Goal: Use online tool/utility: Use online tool/utility

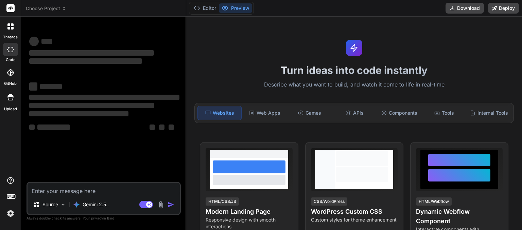
click at [63, 10] on icon at bounding box center [64, 8] width 5 height 5
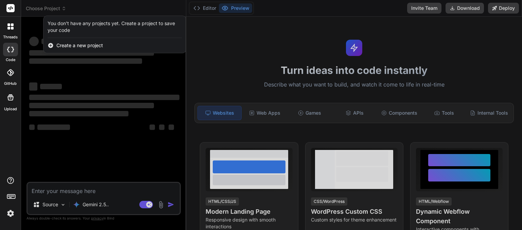
click at [142, 203] on div at bounding box center [261, 115] width 522 height 230
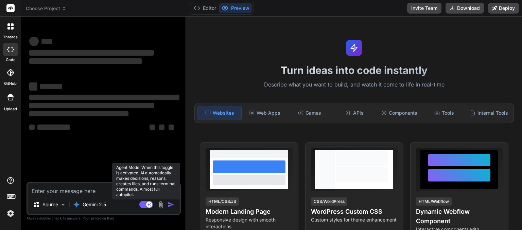
click at [142, 203] on rect at bounding box center [146, 204] width 14 height 7
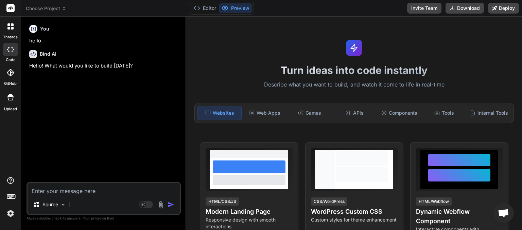
click at [63, 11] on icon at bounding box center [64, 8] width 5 height 5
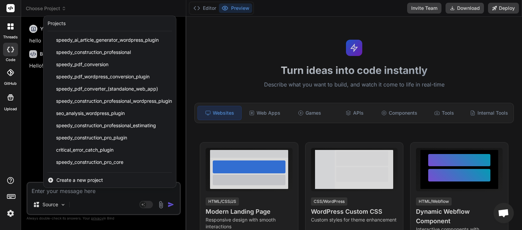
scroll to position [84, 0]
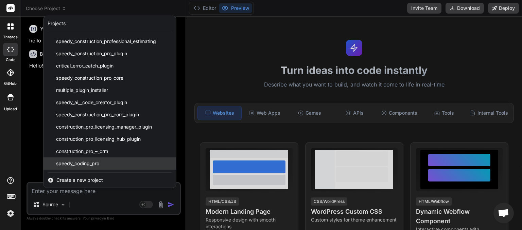
click at [96, 164] on span "speedy_coding_pro" at bounding box center [77, 163] width 43 height 7
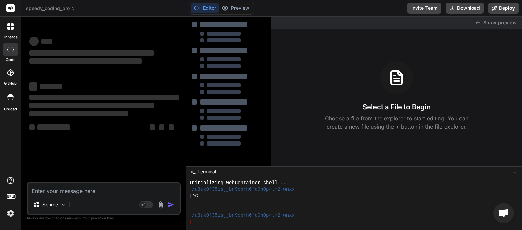
click at [75, 188] on textarea at bounding box center [104, 189] width 152 height 12
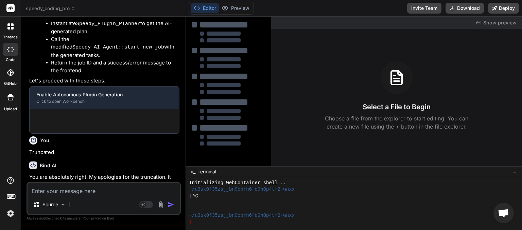
type textarea "x"
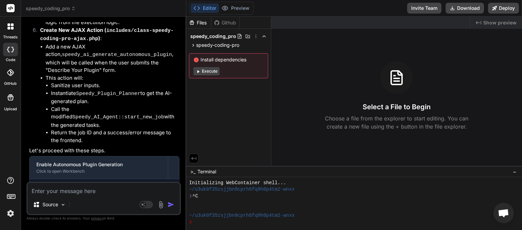
scroll to position [2063, 0]
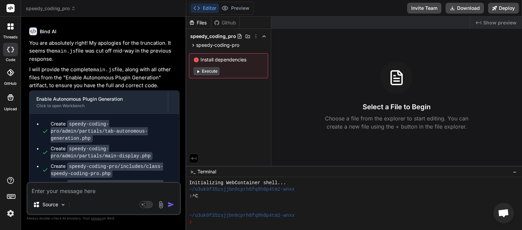
click at [72, 192] on textarea at bounding box center [104, 189] width 152 height 12
type textarea "t"
type textarea "x"
type textarea "tr"
type textarea "x"
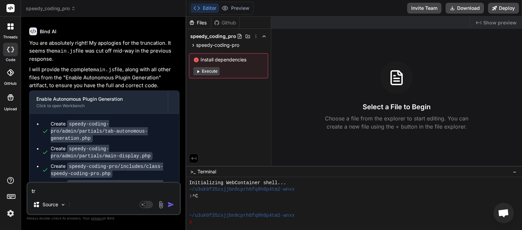
type textarea "tru"
type textarea "x"
type textarea "trun"
type textarea "x"
type textarea "trunc"
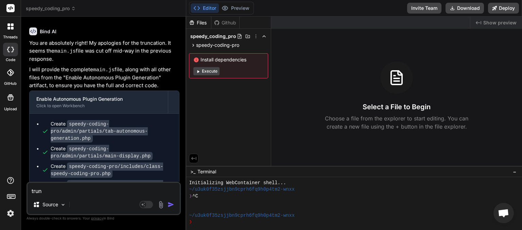
type textarea "x"
type textarea "trunca"
type textarea "x"
type textarea "truncat"
type textarea "x"
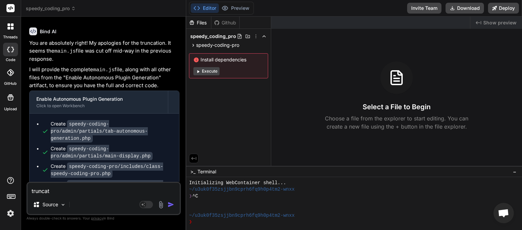
type textarea "truncate"
type textarea "x"
type textarea "truncated"
type textarea "x"
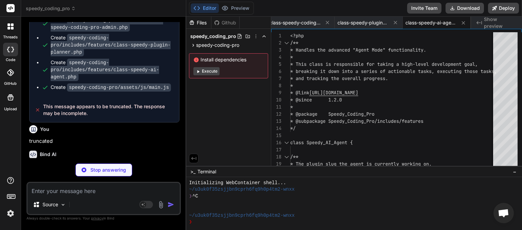
scroll to position [2341, 0]
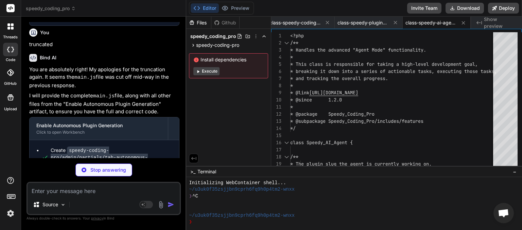
type textarea "x"
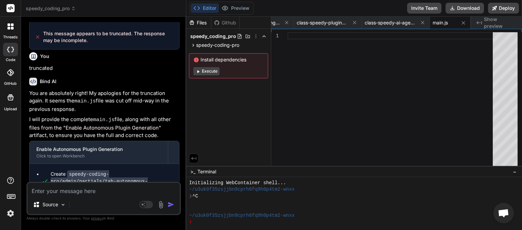
scroll to position [2342, 0]
